Goal: Task Accomplishment & Management: Manage account settings

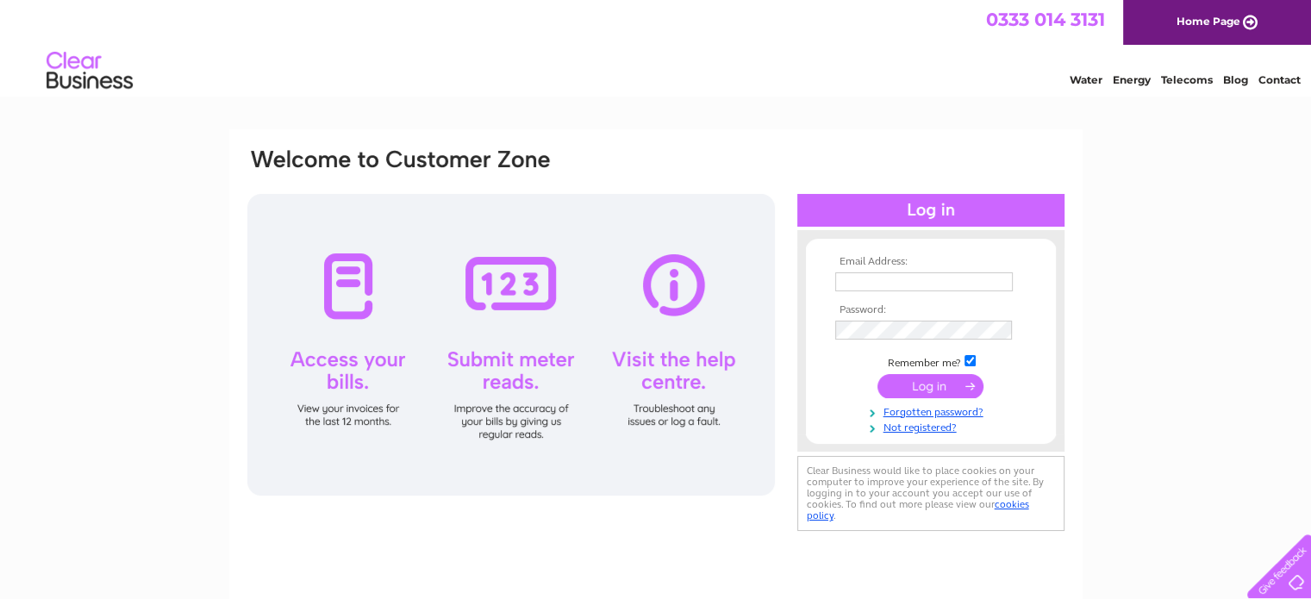
type input "[EMAIL_ADDRESS][DOMAIN_NAME]"
click at [913, 386] on input "submit" at bounding box center [931, 386] width 106 height 24
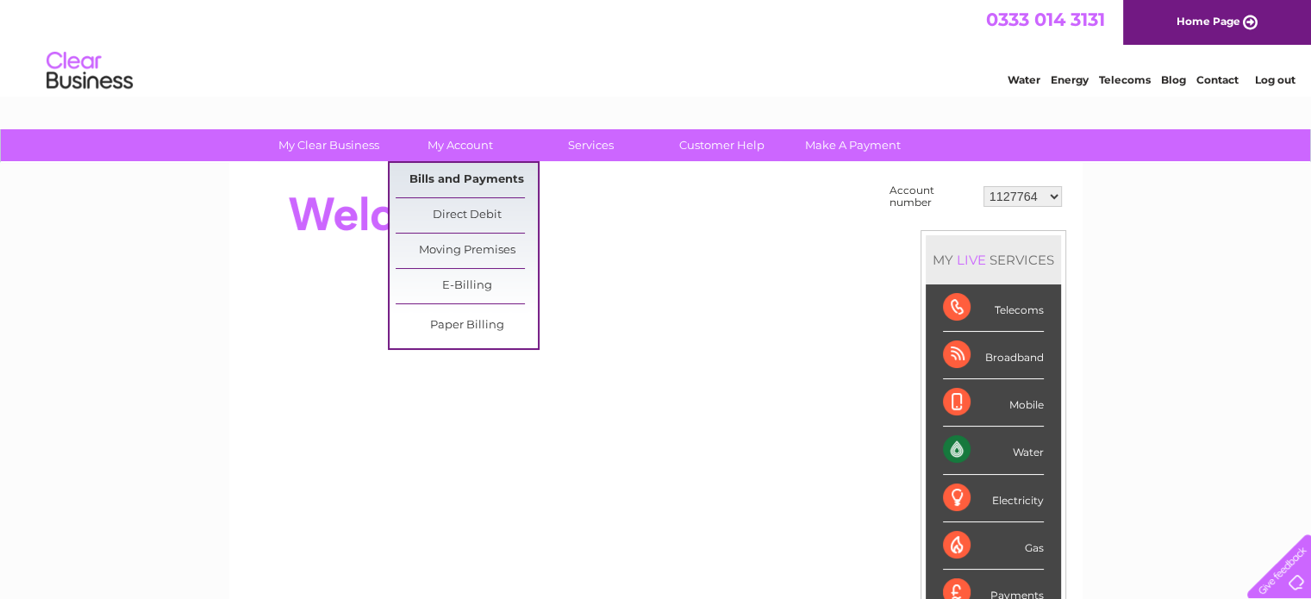
click at [448, 176] on link "Bills and Payments" at bounding box center [467, 180] width 142 height 34
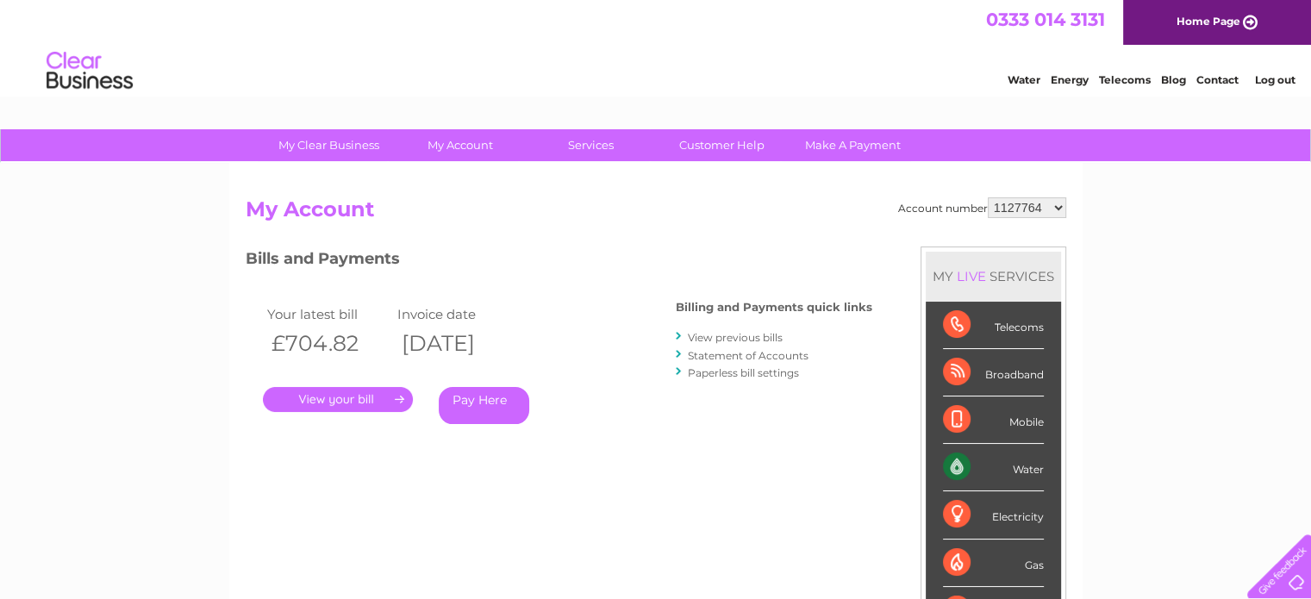
click at [355, 403] on link "." at bounding box center [338, 399] width 150 height 25
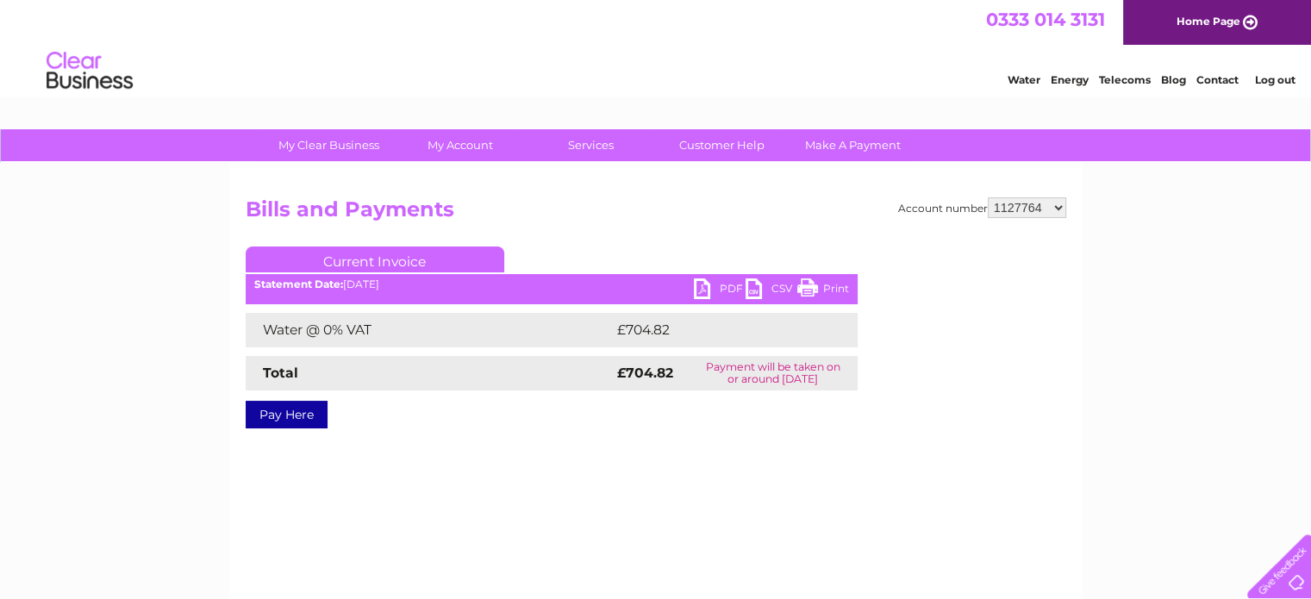
click at [697, 289] on link "PDF" at bounding box center [720, 290] width 52 height 25
